Goal: Task Accomplishment & Management: Use online tool/utility

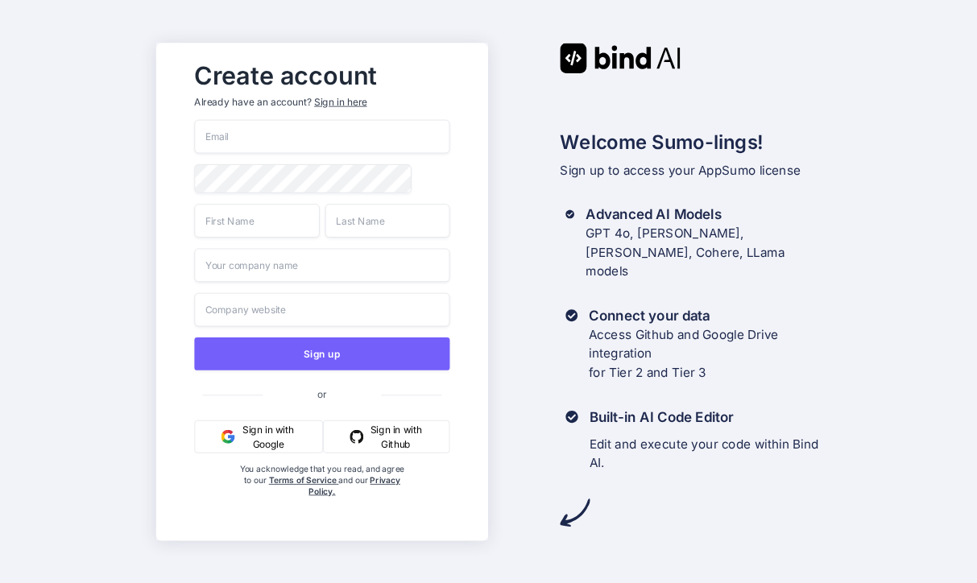
click at [302, 144] on input "email" at bounding box center [322, 136] width 255 height 34
type input "stewart@audere.com.au"
click at [195, 164] on div at bounding box center [195, 164] width 0 height 0
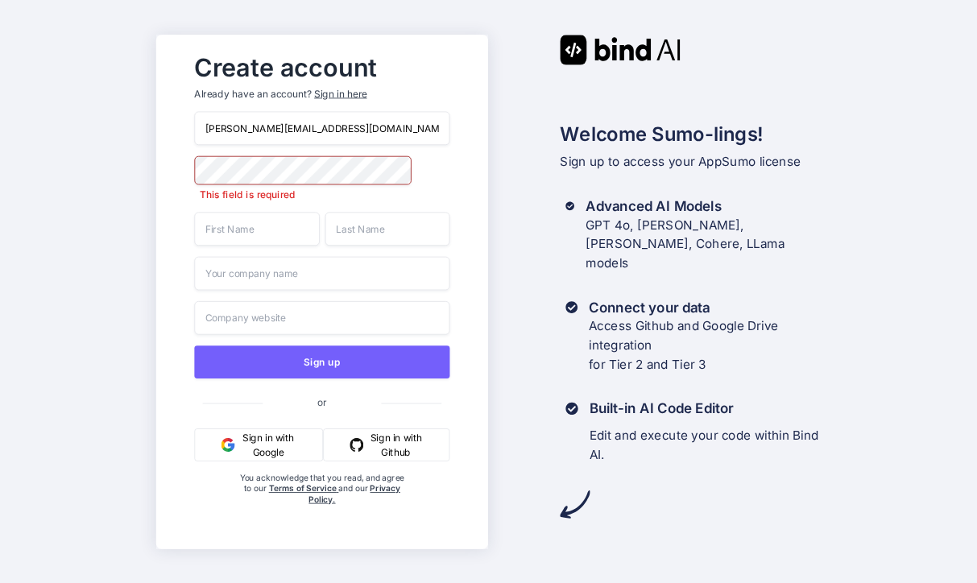
click at [508, 184] on div "Welcome Sumo-lings! Sign up to access your AppSumo license Advanced AI Models G…" at bounding box center [654, 277] width 332 height 485
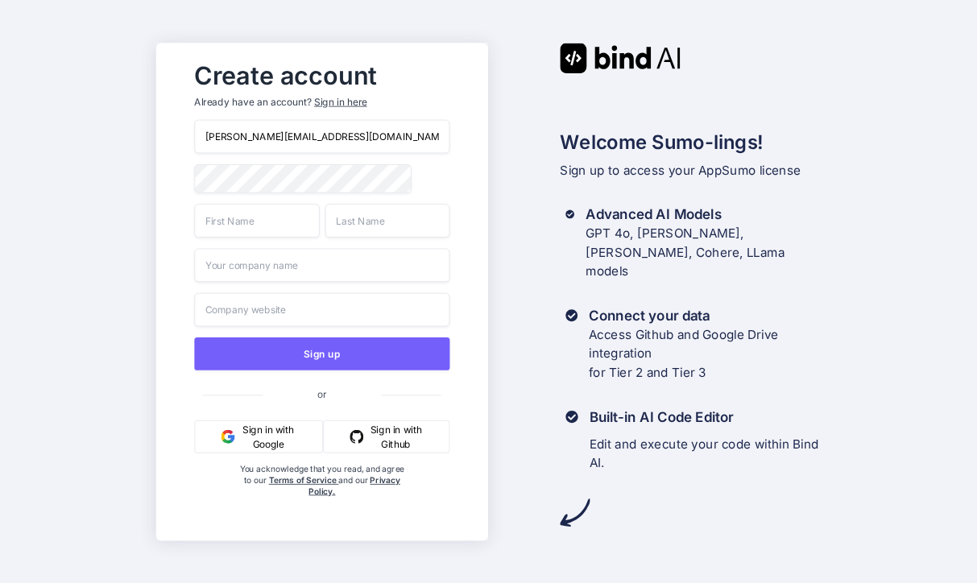
click at [249, 219] on input "text" at bounding box center [257, 221] width 125 height 34
type input "Stewart"
type input "Bell"
type input "Audere"
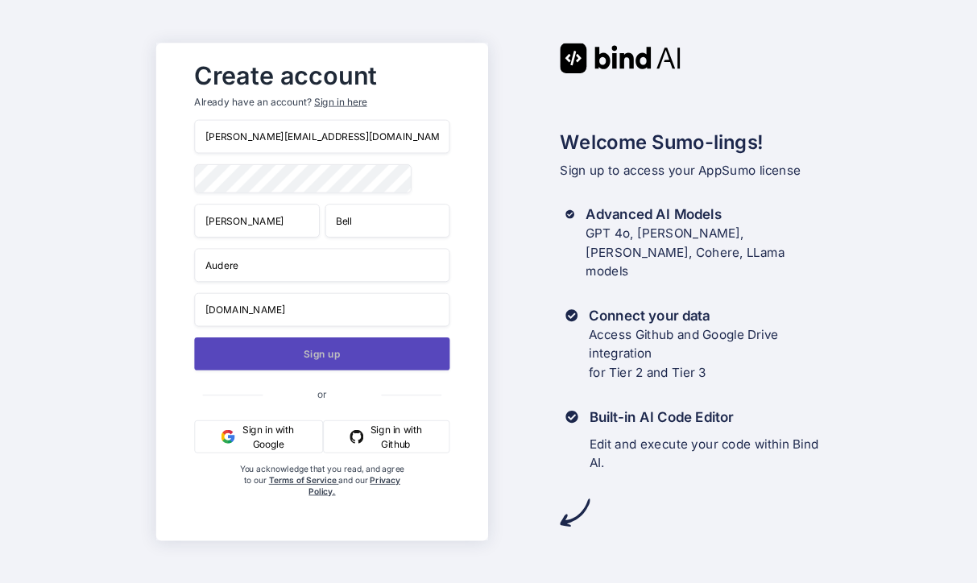
type input "www.audere.com.au"
click at [330, 364] on button "Sign up" at bounding box center [322, 353] width 255 height 33
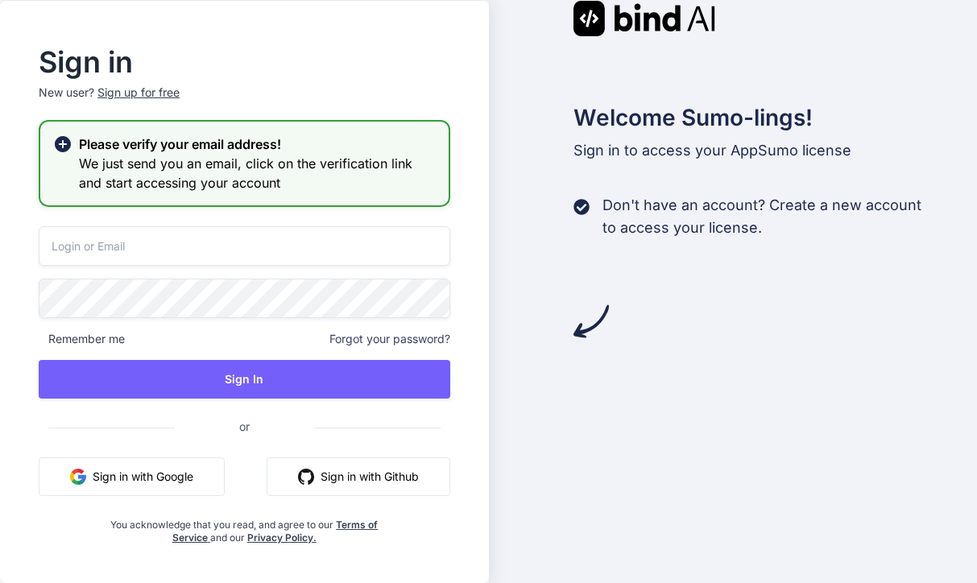
type input "[PERSON_NAME][EMAIL_ADDRESS][DOMAIN_NAME]"
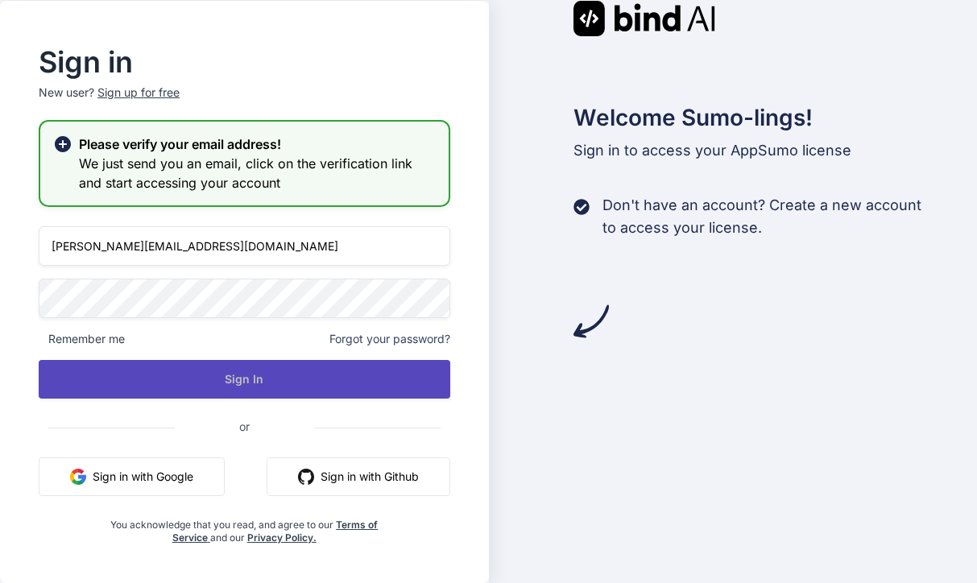
click at [294, 375] on button "Sign In" at bounding box center [245, 379] width 412 height 39
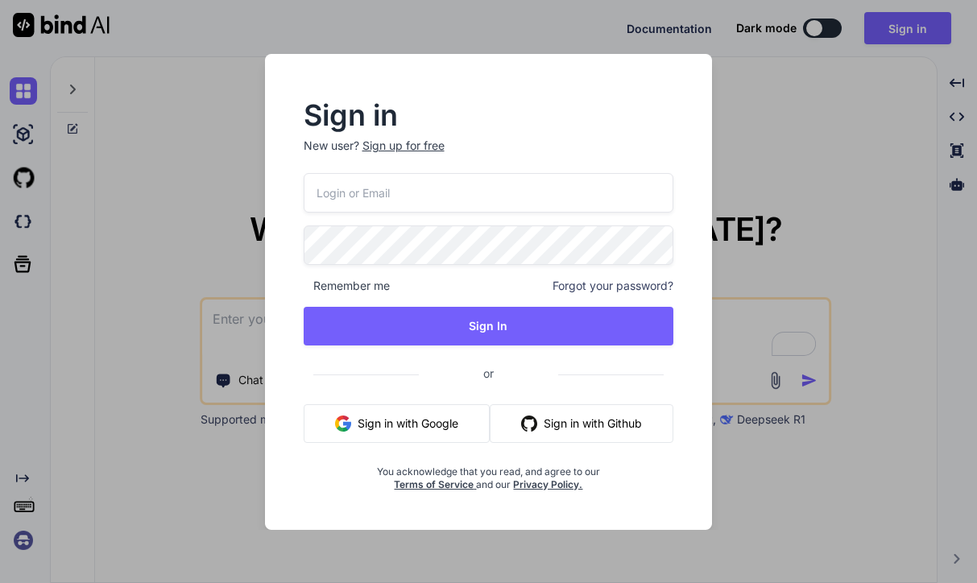
click at [422, 204] on input "email" at bounding box center [489, 192] width 371 height 39
type input "[PERSON_NAME][EMAIL_ADDRESS][DOMAIN_NAME]"
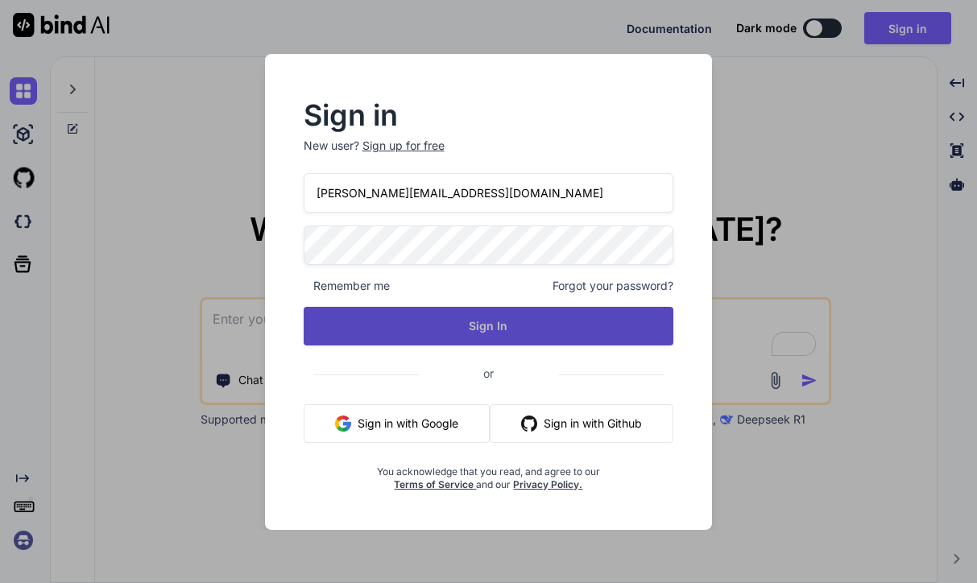
click at [445, 318] on button "Sign In" at bounding box center [489, 326] width 371 height 39
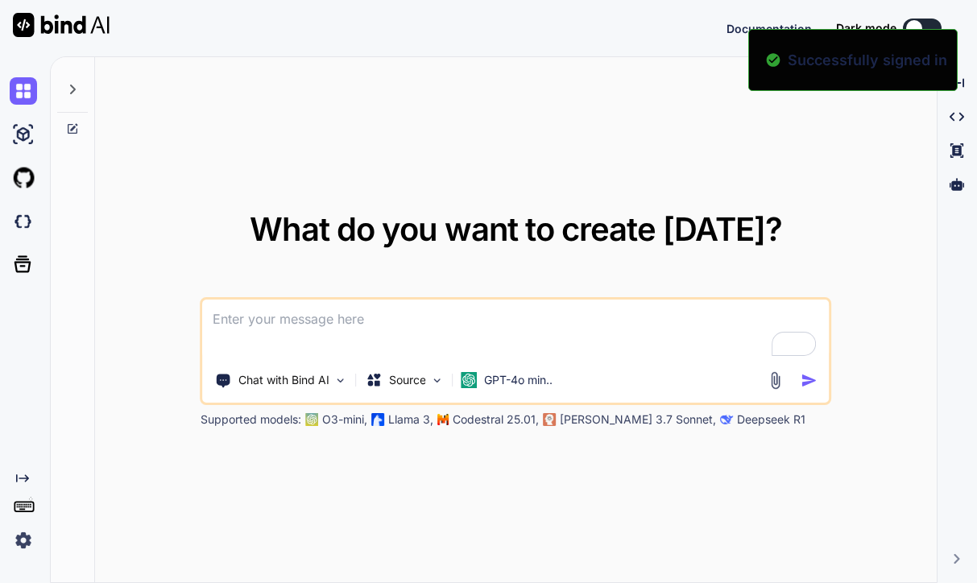
click at [429, 336] on textarea "To enrich screen reader interactions, please activate Accessibility in Grammarl…" at bounding box center [516, 330] width 627 height 60
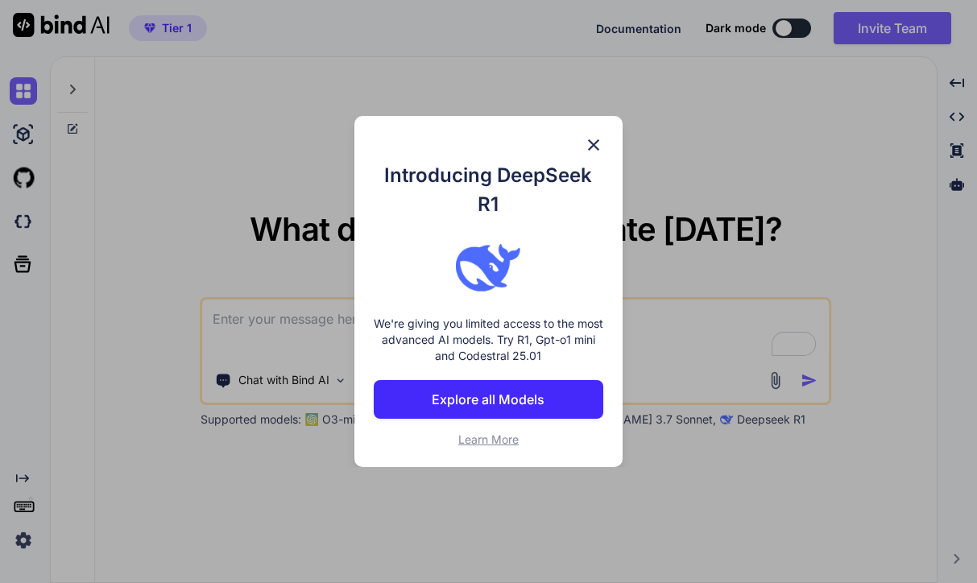
click at [512, 403] on p "Explore all Models" at bounding box center [488, 399] width 113 height 19
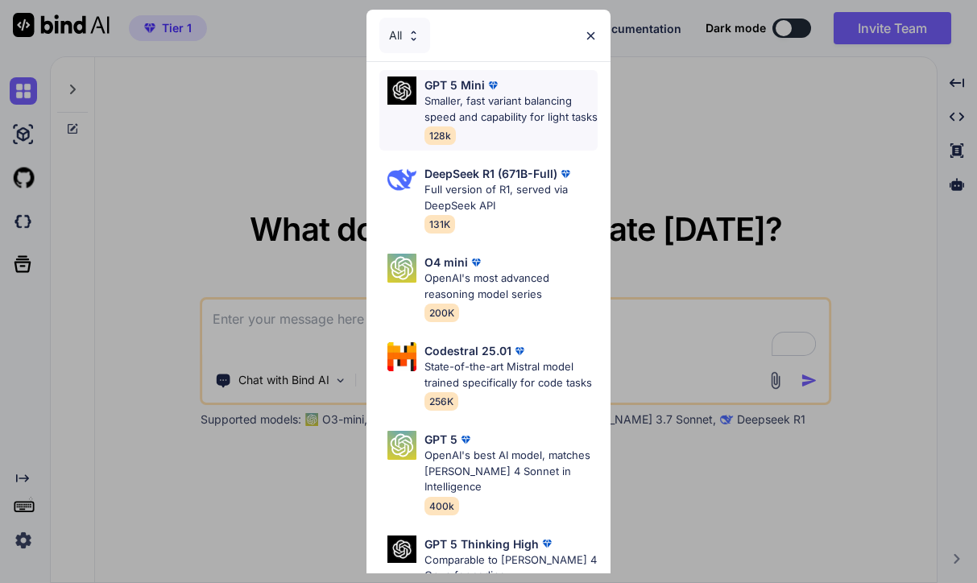
click at [495, 124] on p "Smaller, fast variant balancing speed and capability for light tasks" at bounding box center [511, 108] width 173 height 31
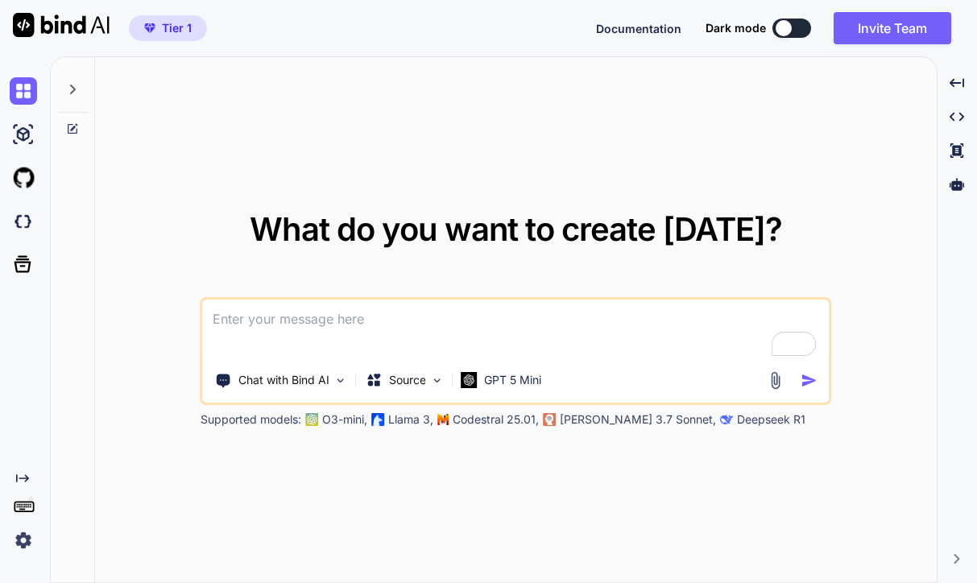
click at [342, 303] on textarea "To enrich screen reader interactions, please activate Accessibility in Grammarl…" at bounding box center [516, 330] width 627 height 60
type textarea "I want to rebuild this calculator with new functional"
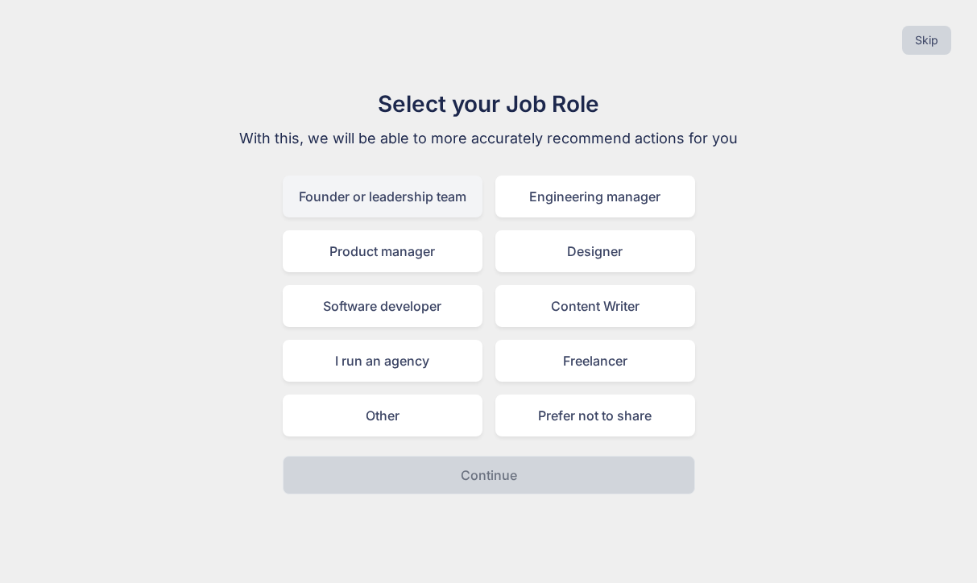
click at [437, 209] on div "Founder or leadership team" at bounding box center [383, 197] width 200 height 42
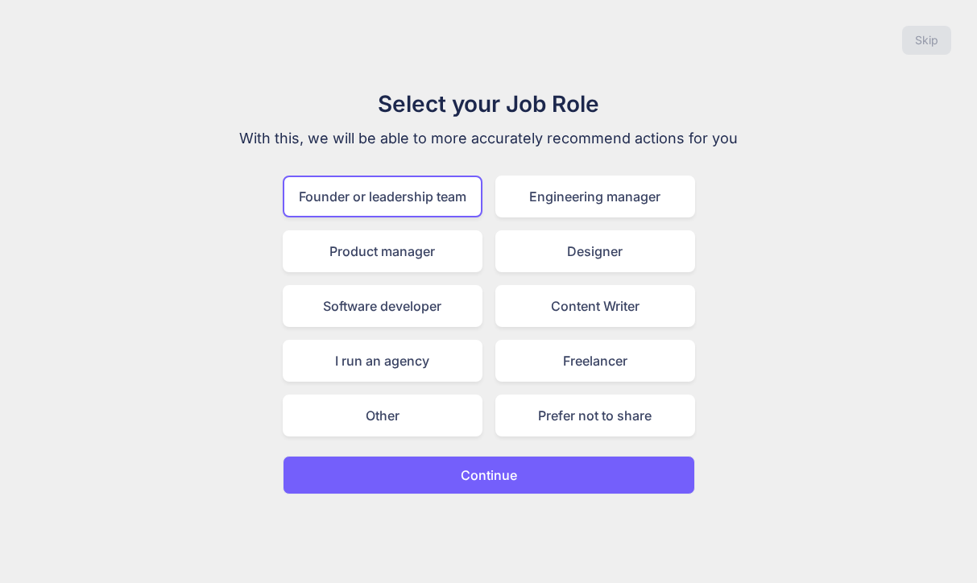
click at [542, 487] on button "Continue" at bounding box center [489, 475] width 412 height 39
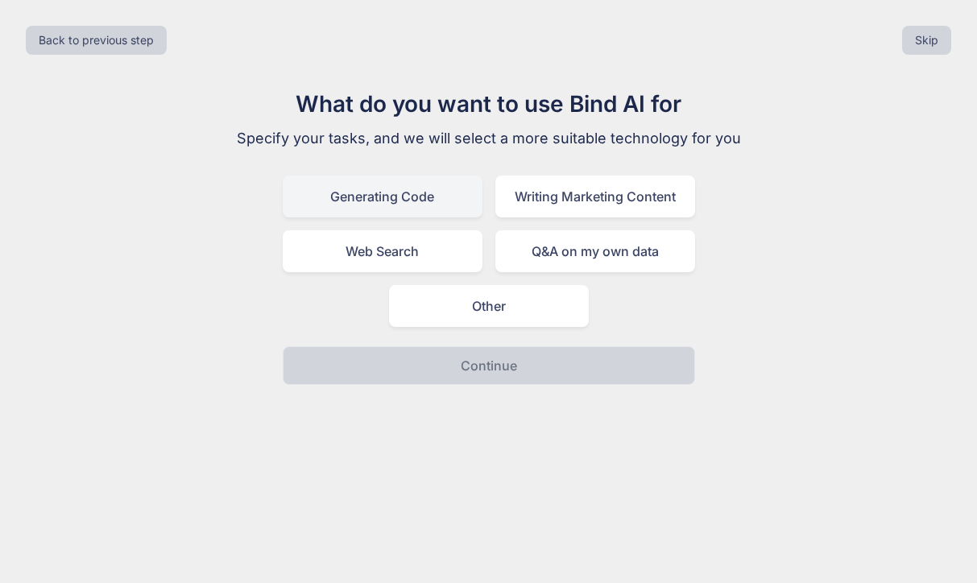
click at [417, 200] on div "Generating Code" at bounding box center [383, 197] width 200 height 42
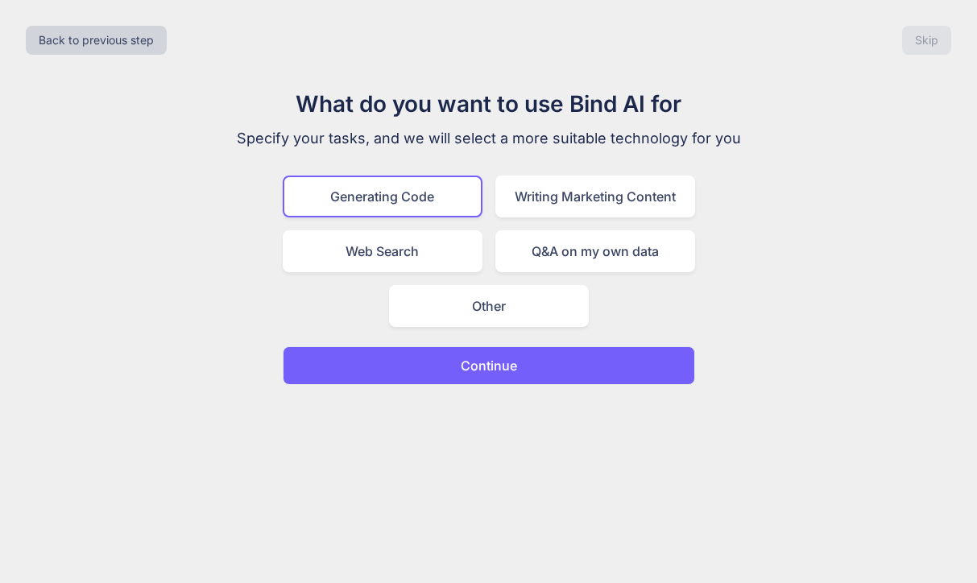
click at [533, 367] on button "Continue" at bounding box center [489, 365] width 412 height 39
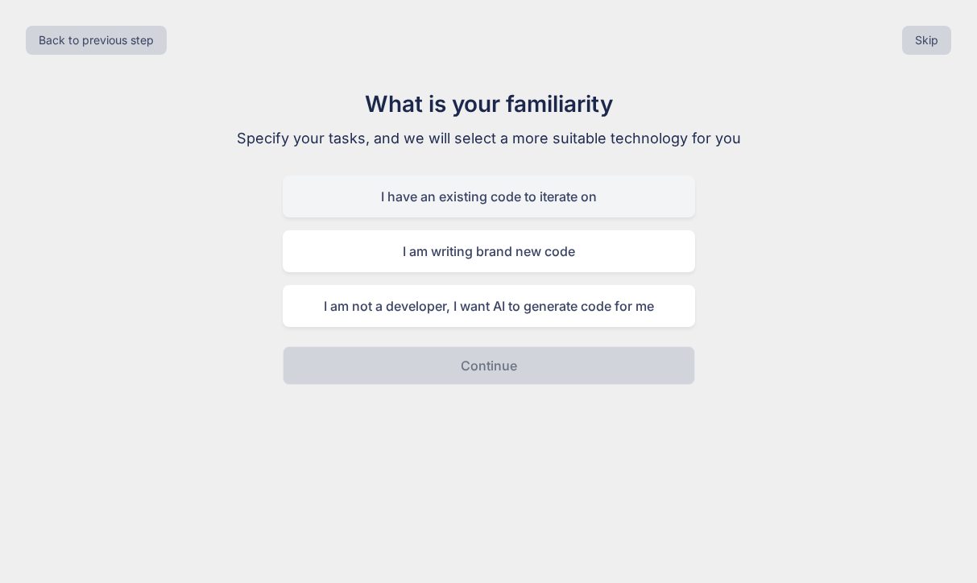
click at [528, 197] on div "I have an existing code to iterate on" at bounding box center [489, 197] width 412 height 42
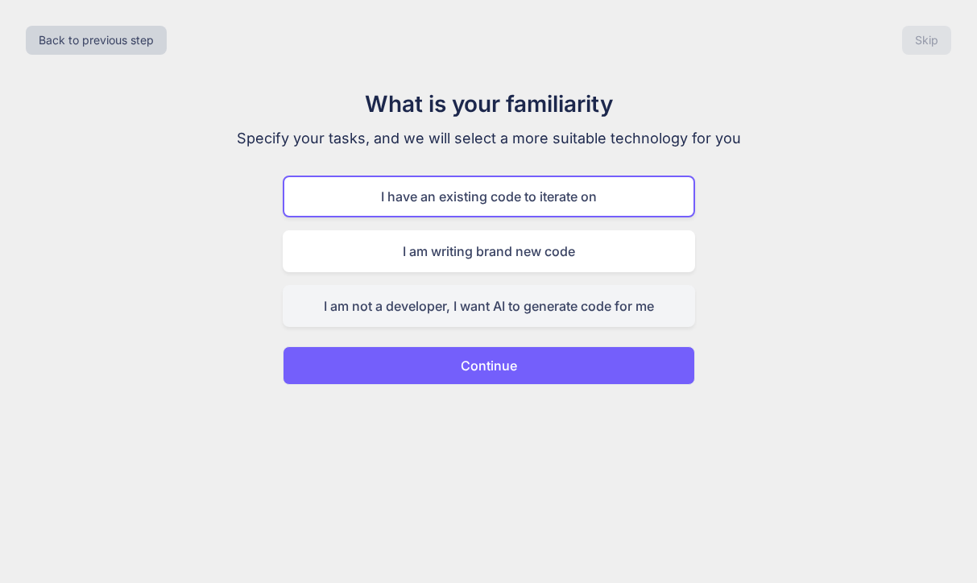
click at [524, 318] on div "I am not a developer, I want AI to generate code for me" at bounding box center [489, 306] width 412 height 42
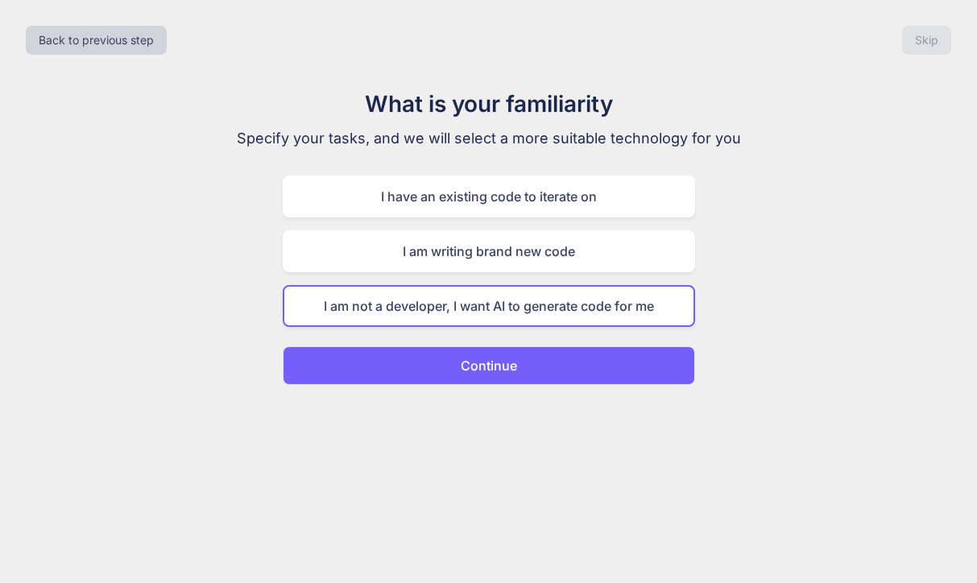
click at [522, 382] on button "Continue" at bounding box center [489, 365] width 412 height 39
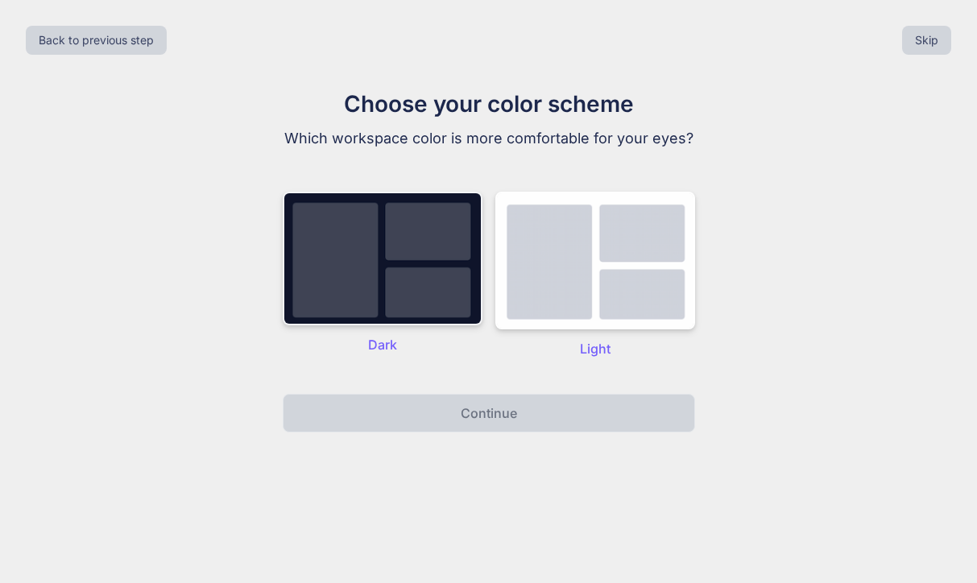
click at [424, 293] on img at bounding box center [383, 259] width 200 height 134
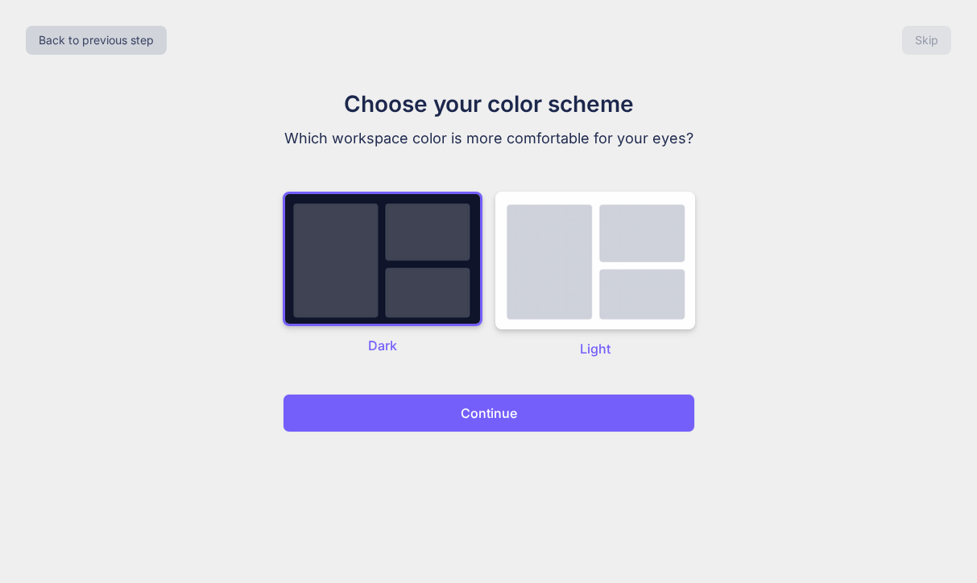
click at [562, 427] on button "Continue" at bounding box center [489, 413] width 412 height 39
click at [553, 417] on button "Continue" at bounding box center [489, 413] width 412 height 39
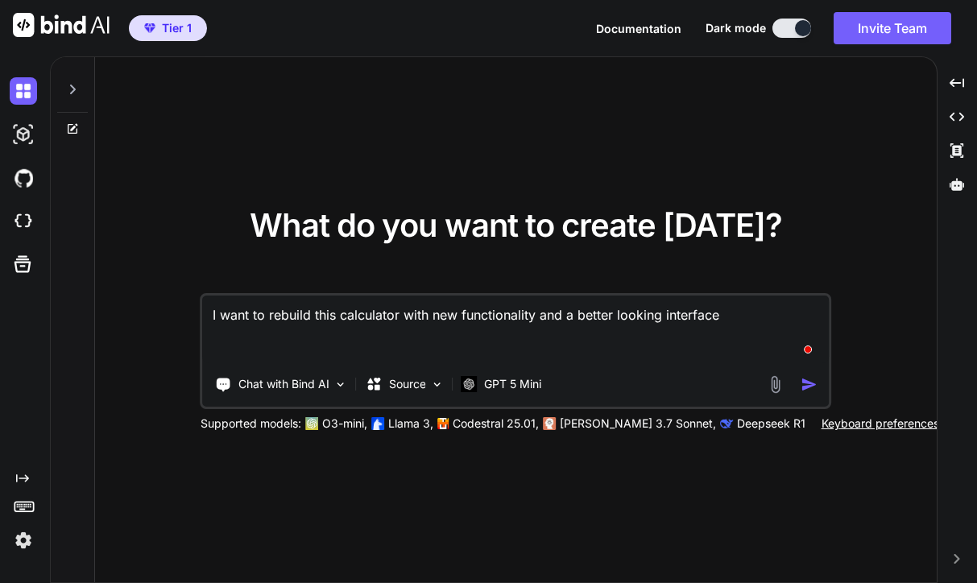
type textarea "I want to rebuild this calculator with new functionality and a better looking i…"
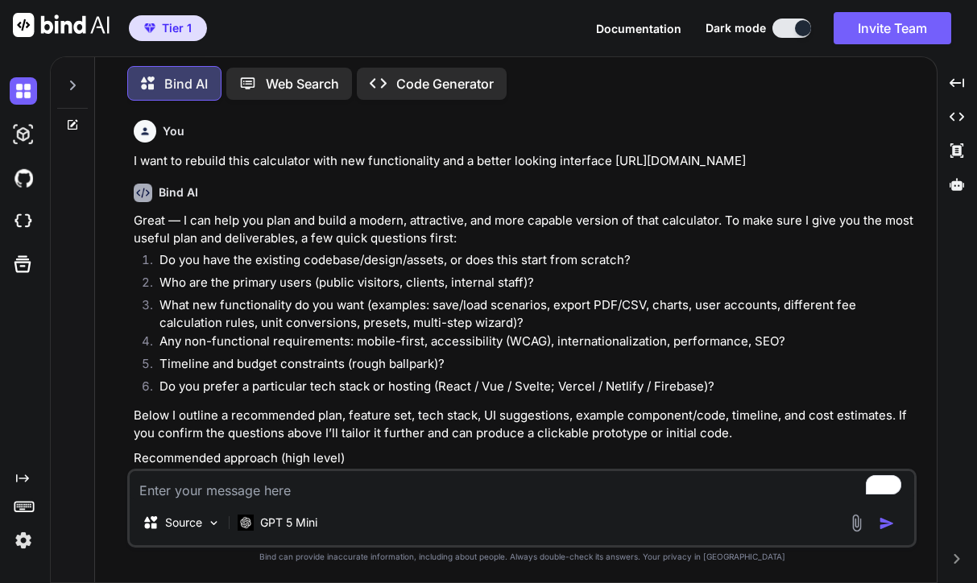
click at [524, 450] on p "Recommended approach (high level)" at bounding box center [524, 459] width 780 height 19
click at [295, 488] on textarea "To enrich screen reader interactions, please activate Accessibility in Grammarl…" at bounding box center [522, 485] width 785 height 29
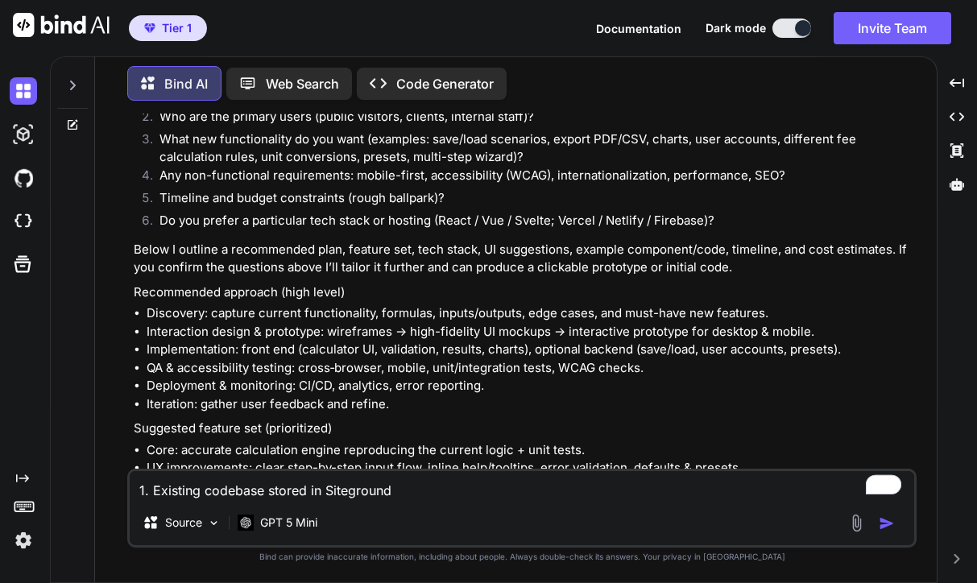
scroll to position [40, 0]
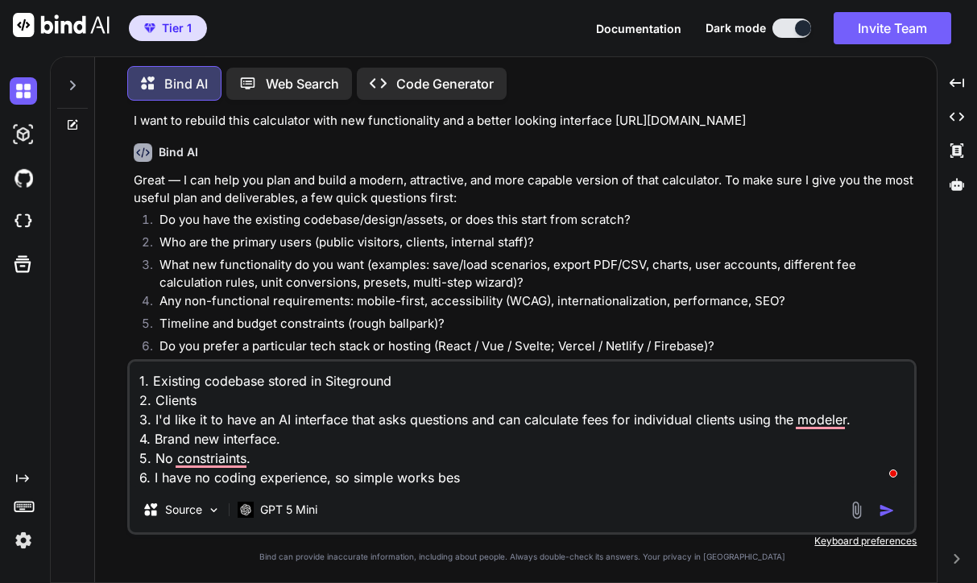
type textarea "1. Existing codebase stored in Siteground 2. Clients 3. I'd like it to have an …"
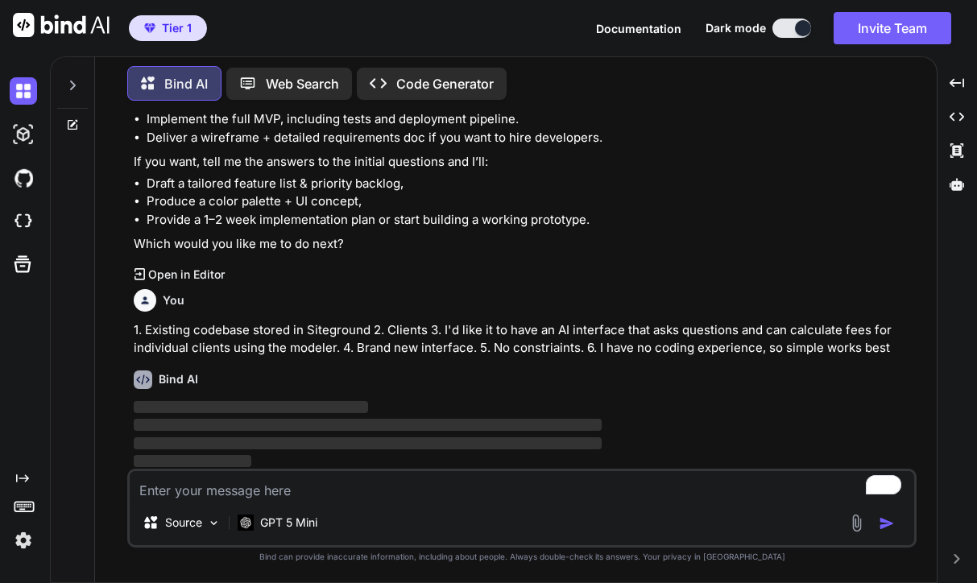
scroll to position [1967, 0]
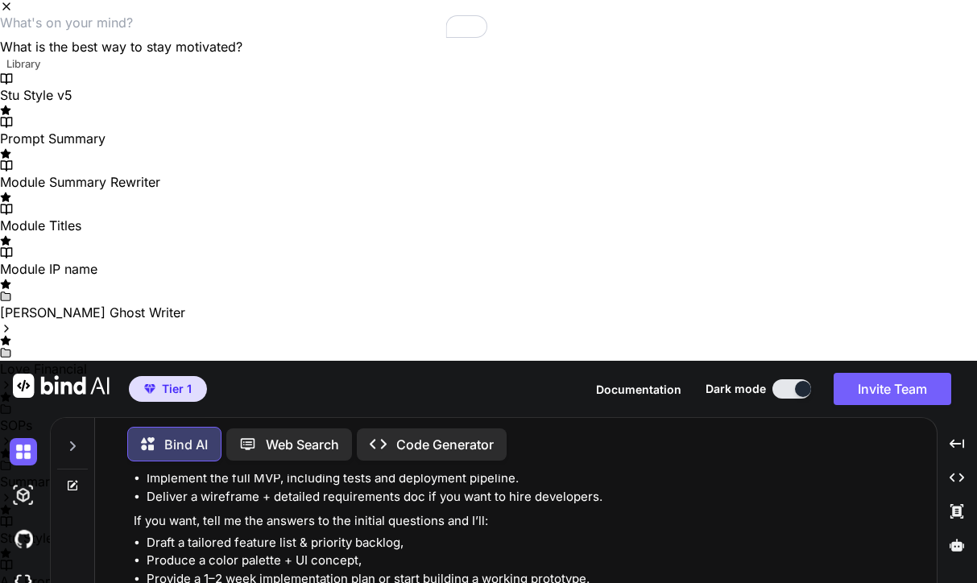
click at [13, 13] on icon "Close" at bounding box center [6, 6] width 13 height 13
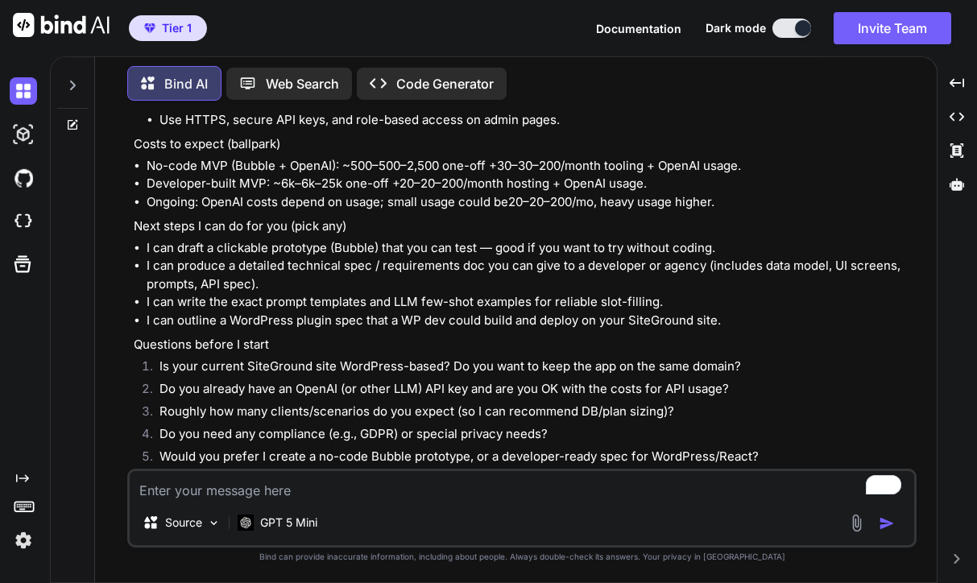
scroll to position [3975, 0]
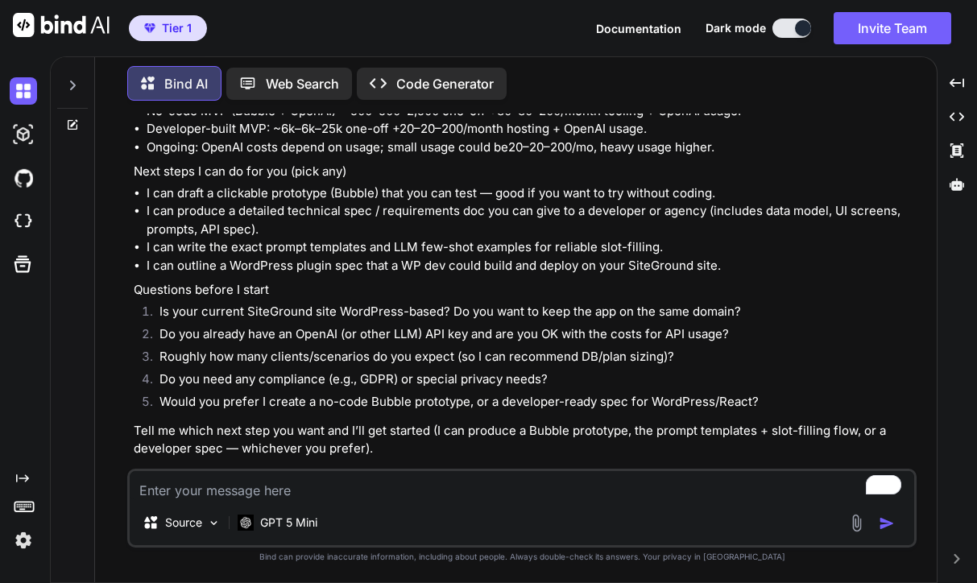
click at [398, 481] on textarea "To enrich screen reader interactions, please activate Accessibility in Grammarl…" at bounding box center [522, 485] width 785 height 29
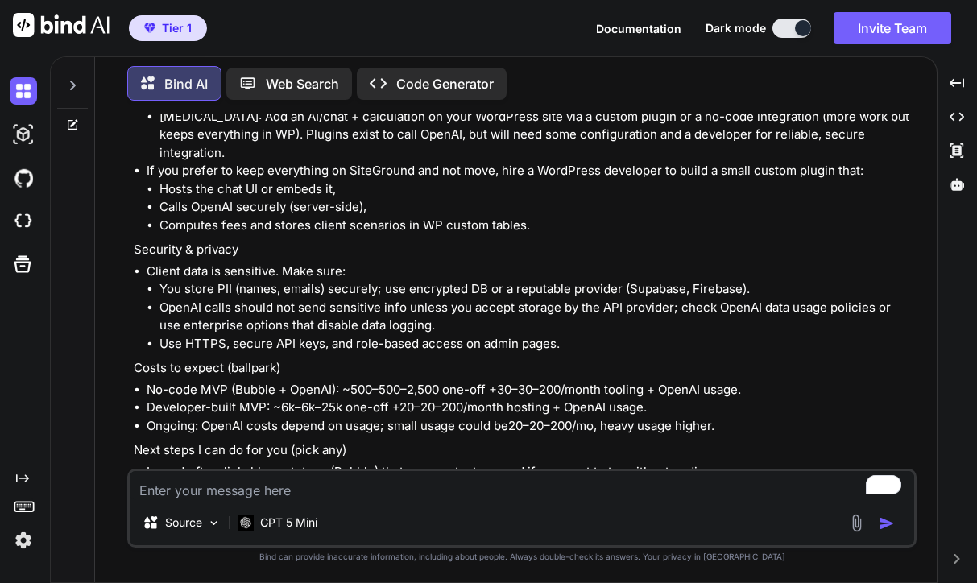
scroll to position [3723, 0]
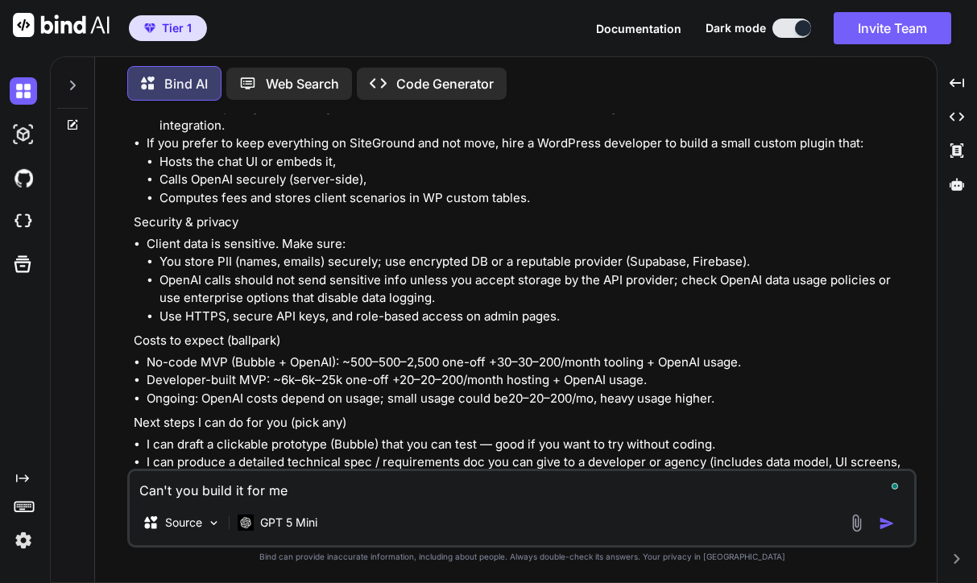
type textarea "Can't you build it for me>"
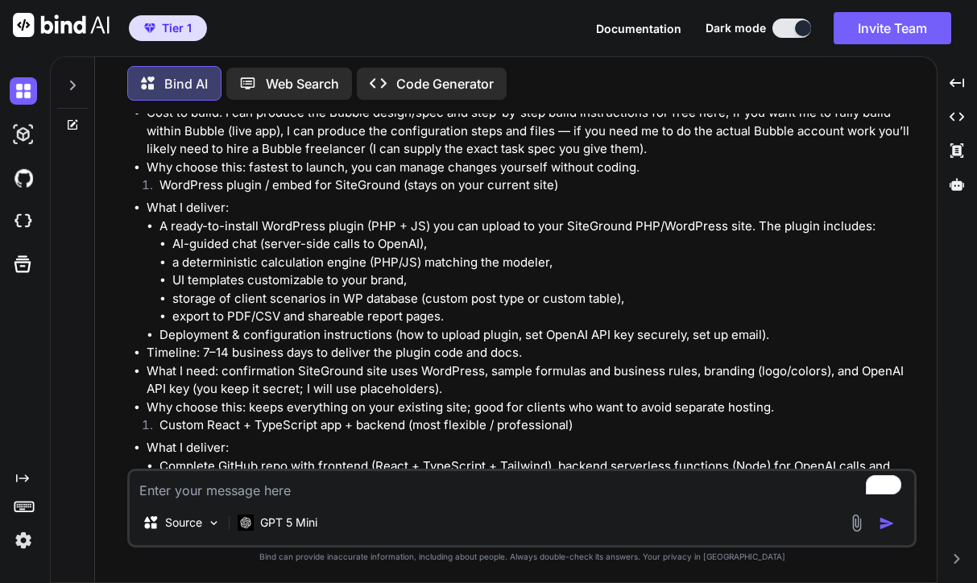
scroll to position [4646, 0]
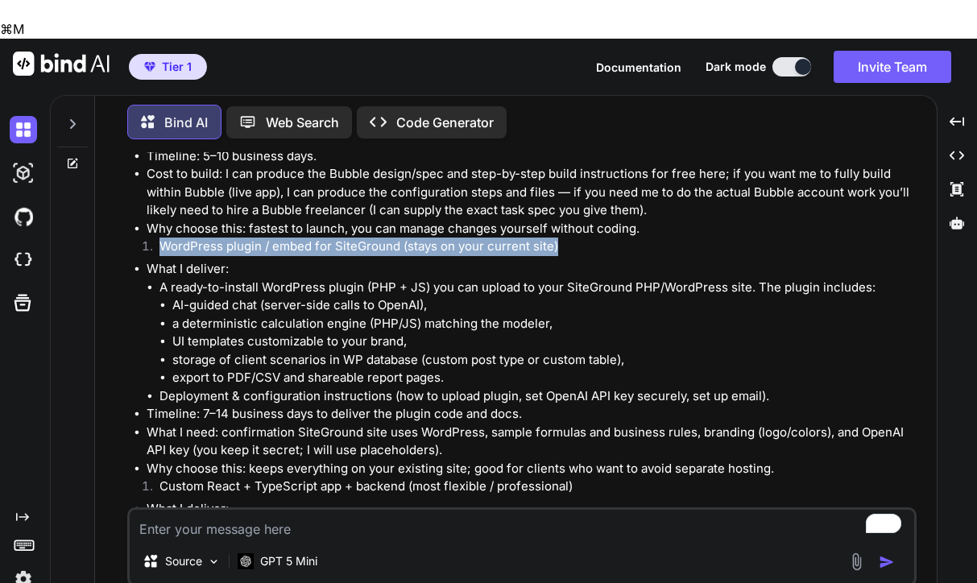
drag, startPoint x: 568, startPoint y: 189, endPoint x: 147, endPoint y: 190, distance: 420.5
click at [147, 238] on li "WordPress plugin / embed for SiteGround (stays on your current site)" at bounding box center [530, 249] width 767 height 23
copy li "WordPress plugin / embed for SiteGround (stays on your current site)"
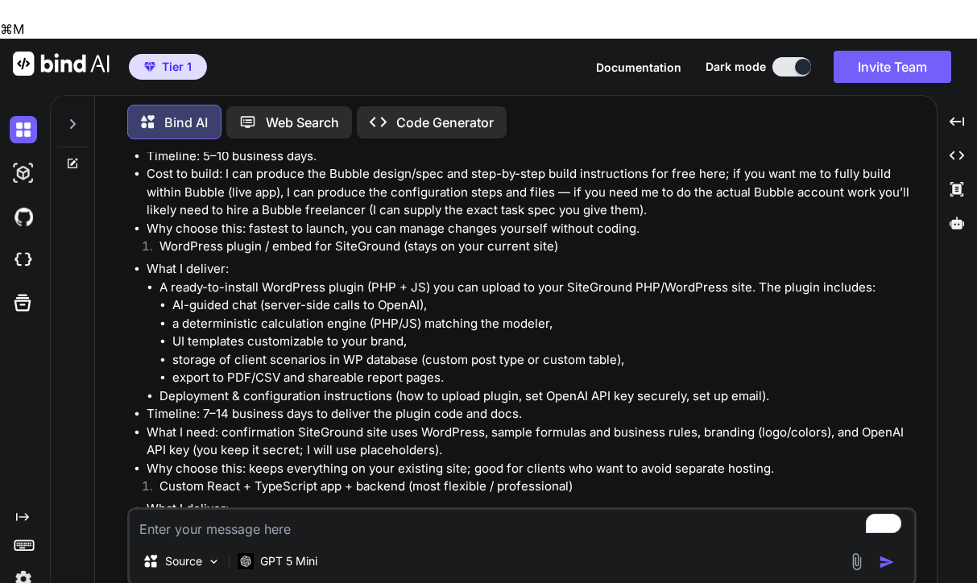
click at [232, 510] on textarea "To enrich screen reader interactions, please activate Accessibility in Grammarl…" at bounding box center [522, 524] width 785 height 29
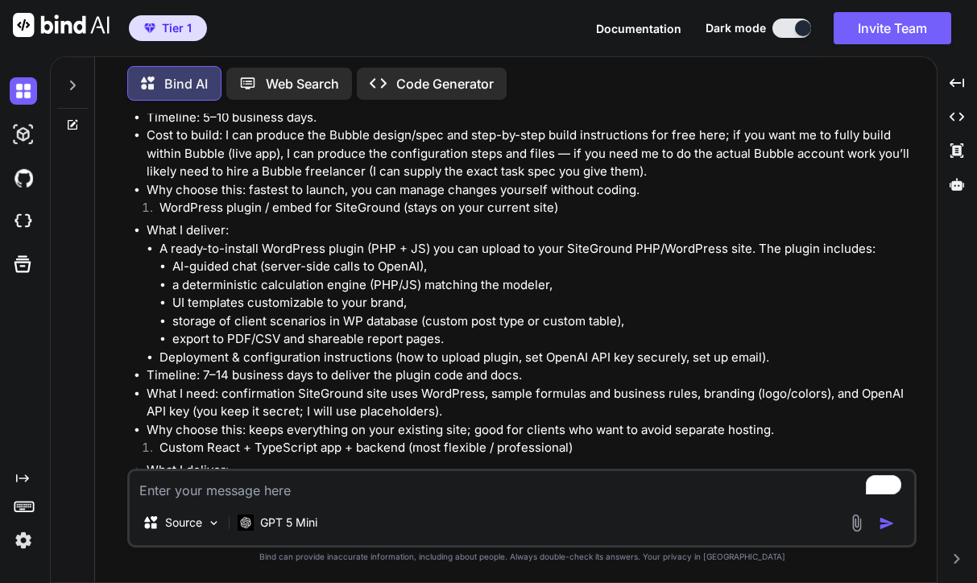
paste textarea "WordPress plugin / embed for SiteGround (stays on your current site)"
type textarea "WordPress plugin / embed for SiteGround (stays on your current site)"
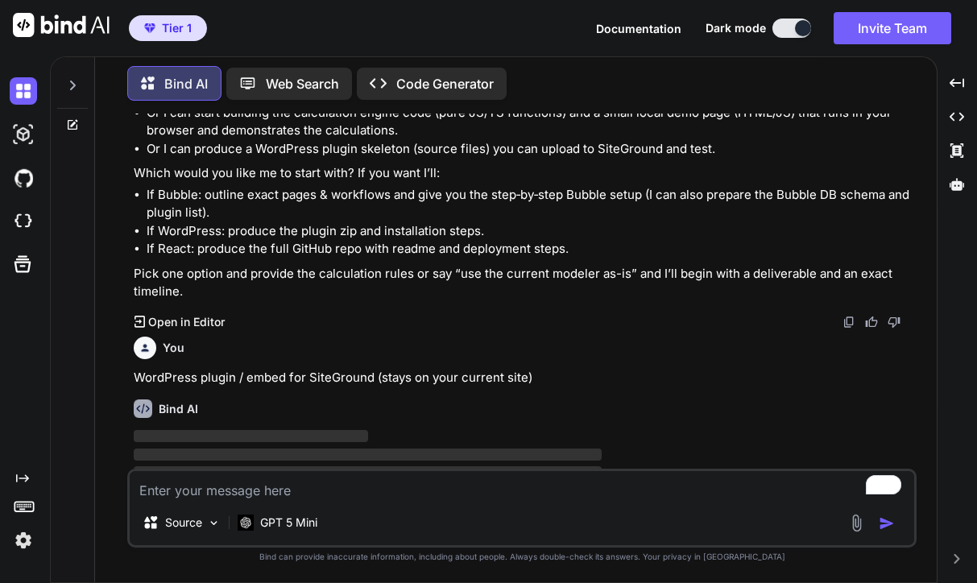
scroll to position [5536, 0]
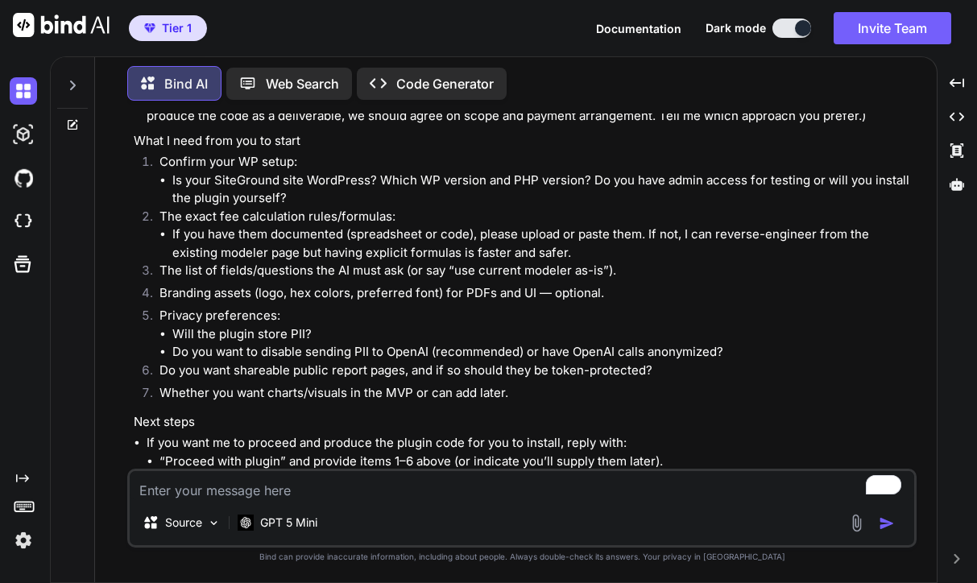
scroll to position [7918, 0]
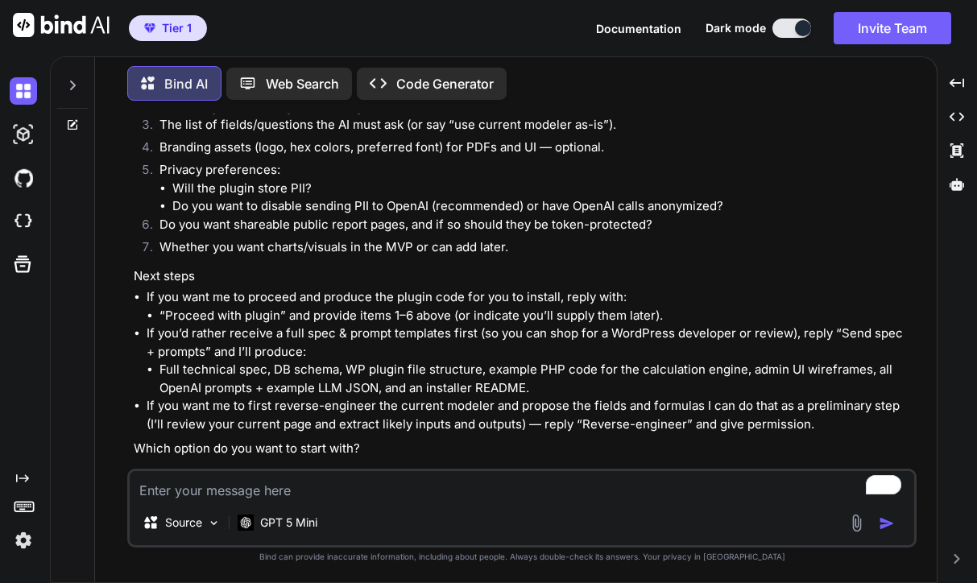
type textarea "x"
